Goal: Connect with others: Connect with other users

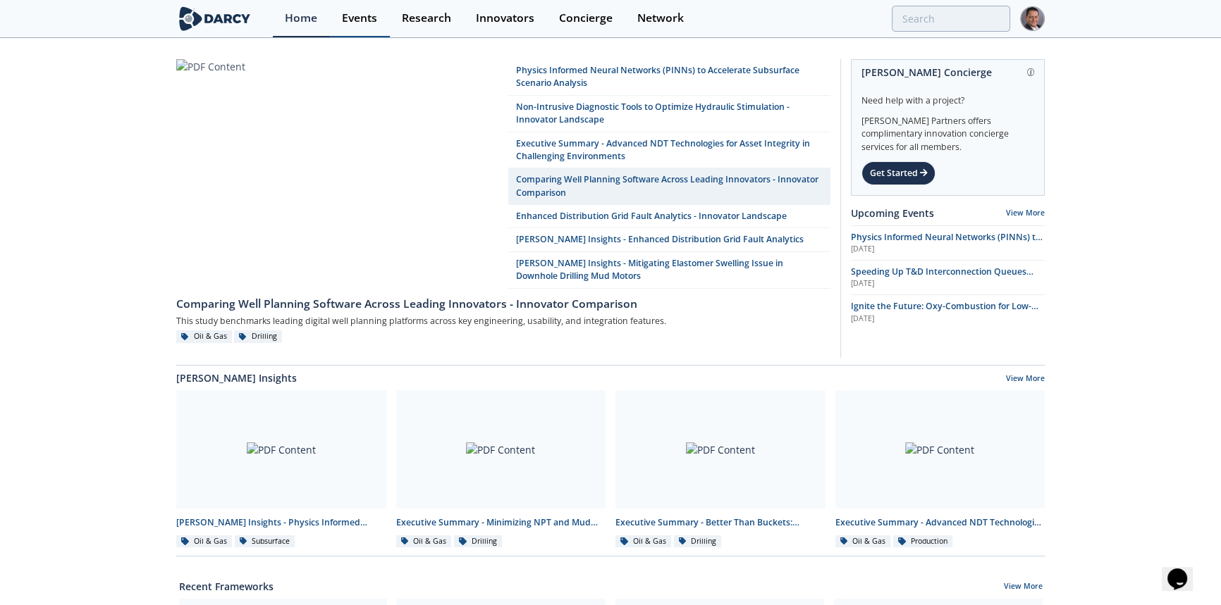
click at [371, 25] on link "Events" at bounding box center [360, 18] width 60 height 37
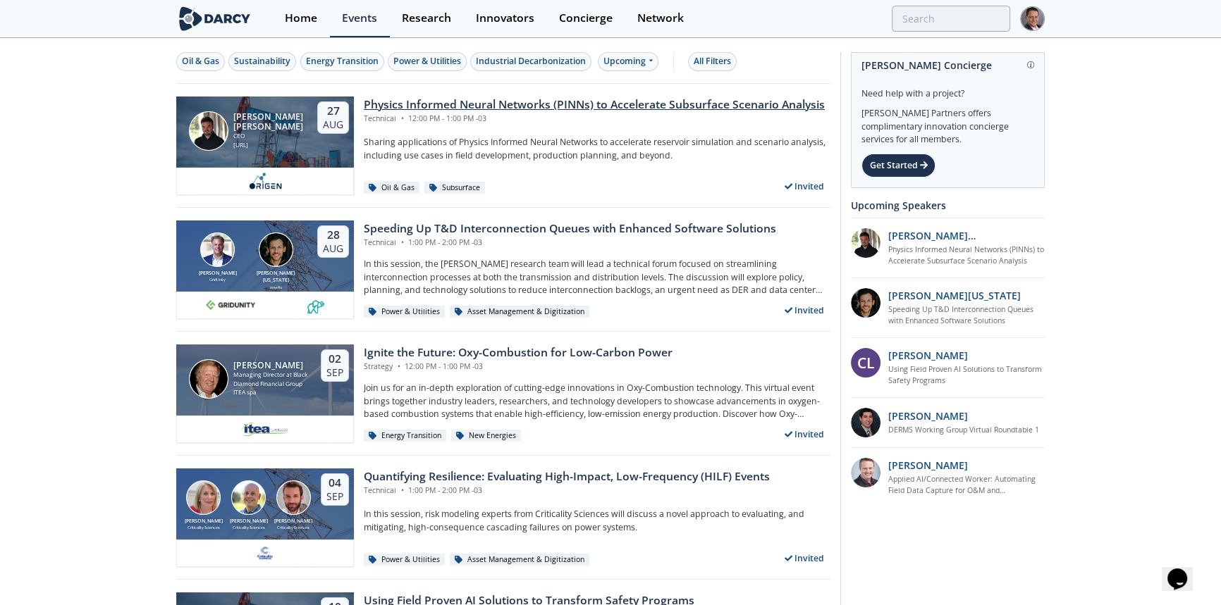
click at [479, 110] on div "Physics Informed Neural Networks (PINNs) to Accelerate Subsurface Scenario Anal…" at bounding box center [594, 105] width 461 height 17
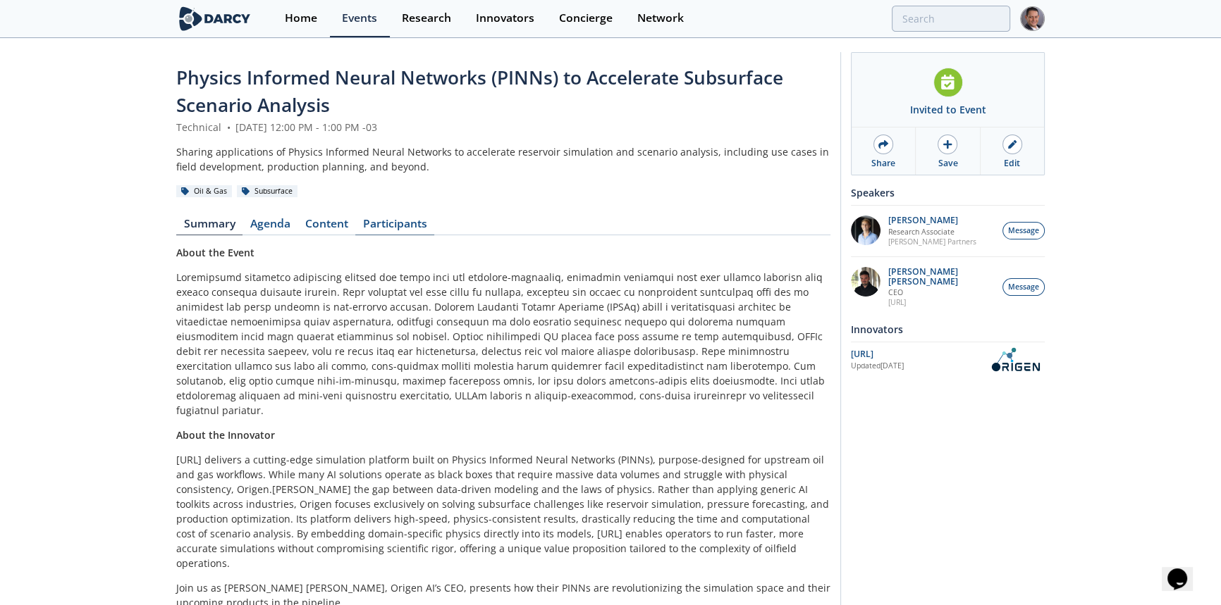
click at [380, 226] on link "Participants" at bounding box center [394, 226] width 79 height 17
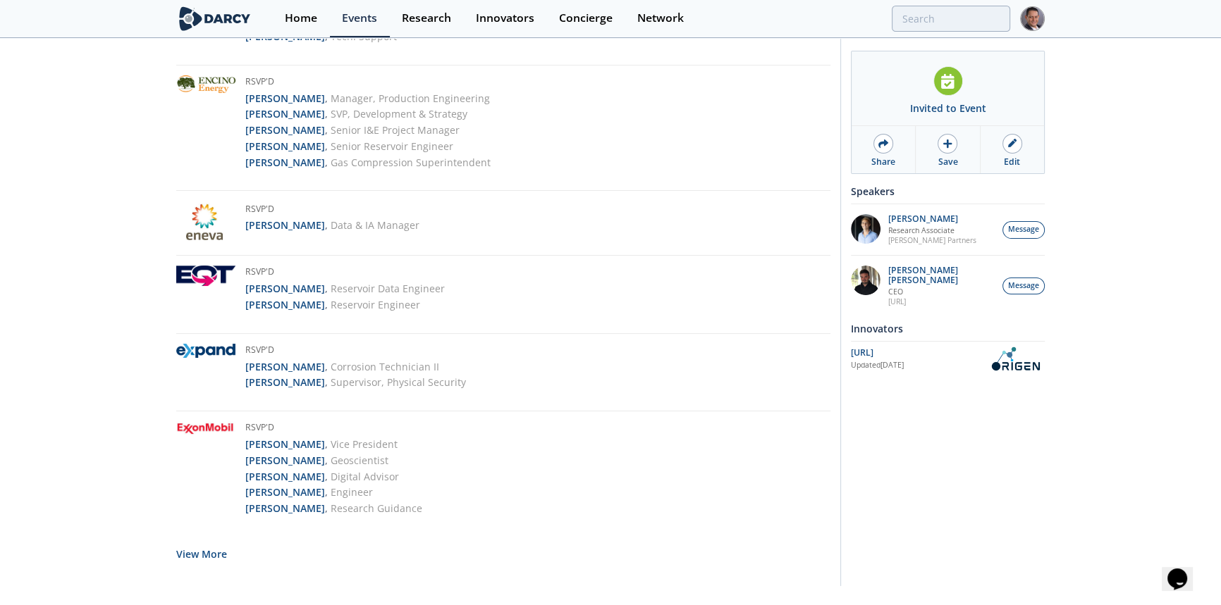
scroll to position [2573, 0]
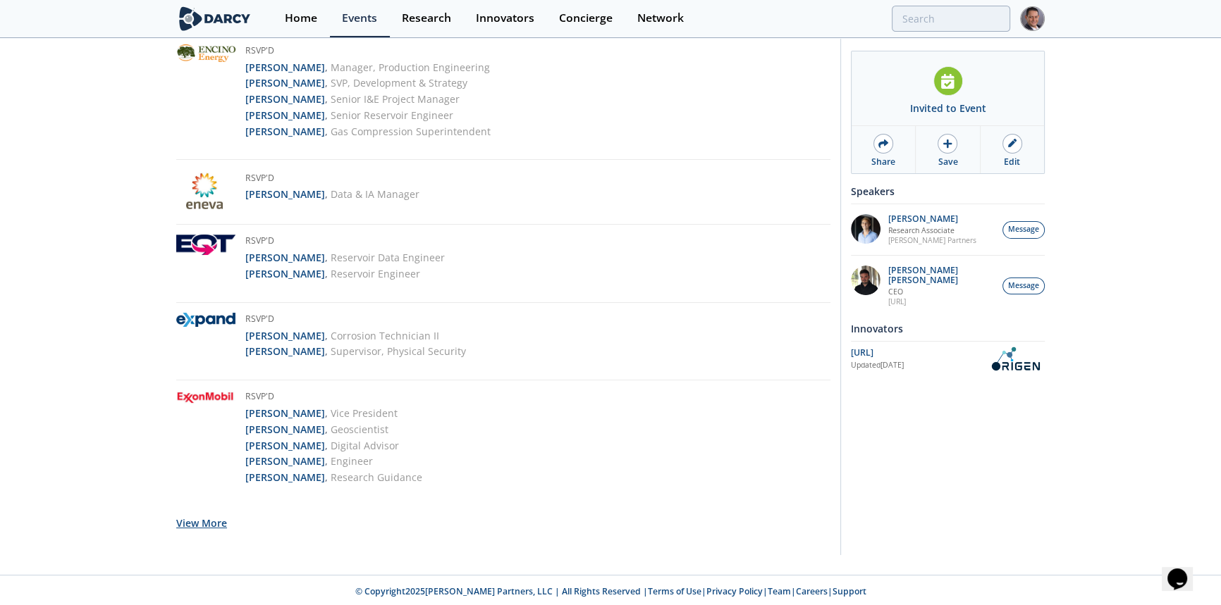
click at [210, 526] on button "View More" at bounding box center [201, 523] width 51 height 35
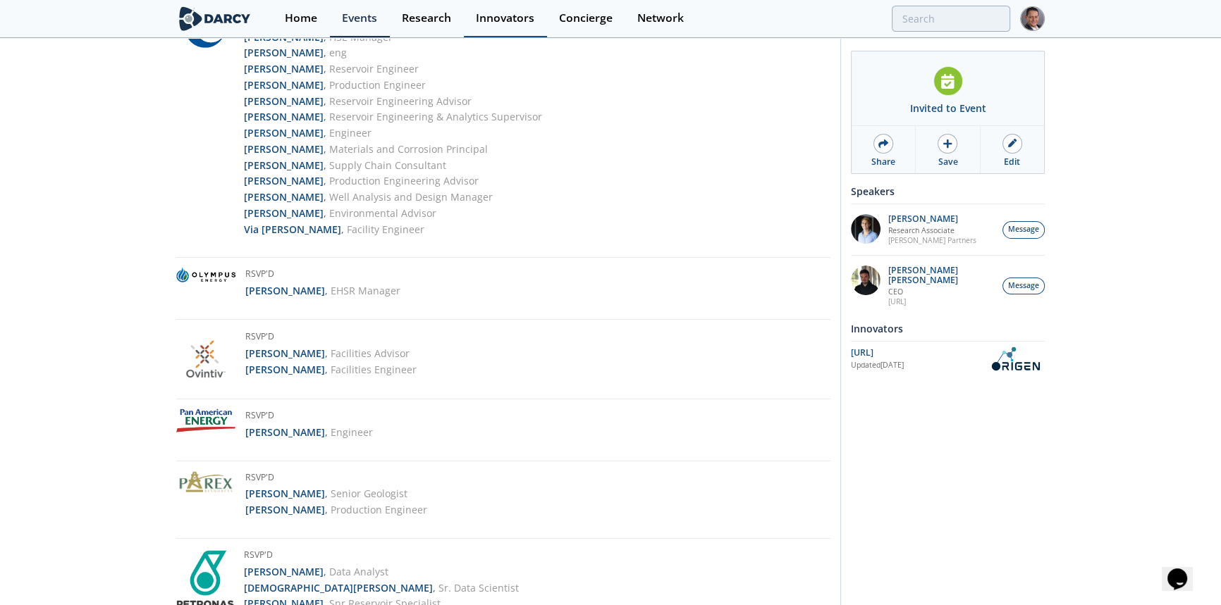
scroll to position [4175, 0]
